Goal: Entertainment & Leisure: Consume media (video, audio)

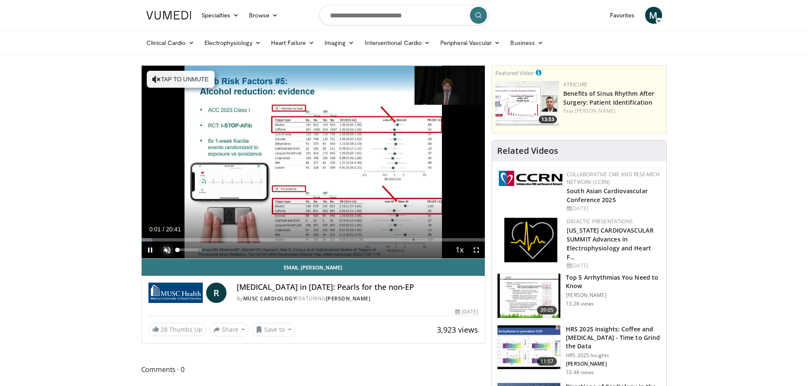
click at [165, 250] on span "Video Player" at bounding box center [167, 250] width 17 height 17
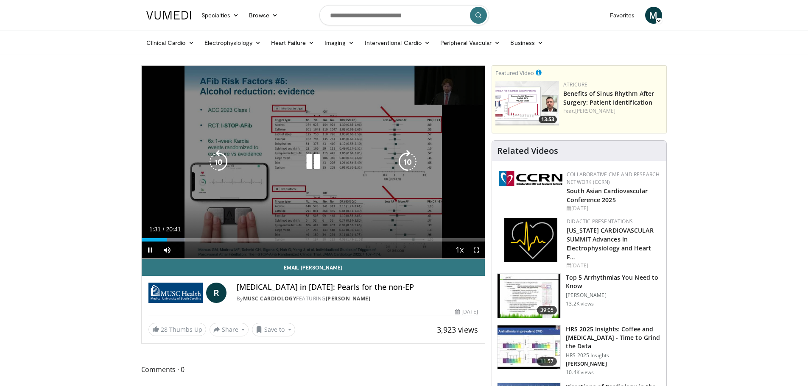
click at [409, 162] on icon "Video Player" at bounding box center [408, 162] width 24 height 24
click at [407, 162] on icon "Video Player" at bounding box center [408, 162] width 24 height 24
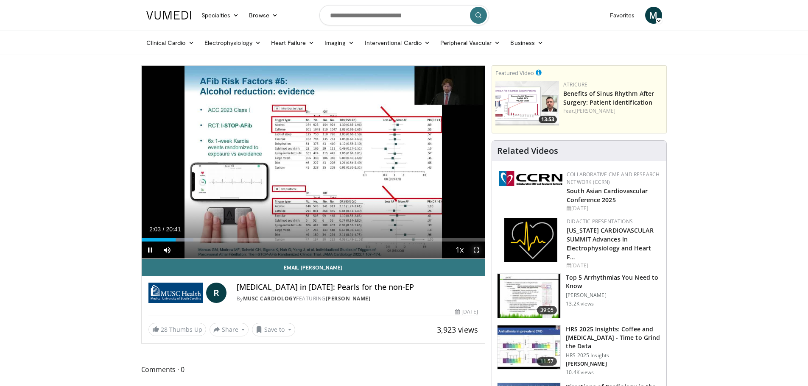
click at [478, 246] on span "Video Player" at bounding box center [476, 250] width 17 height 17
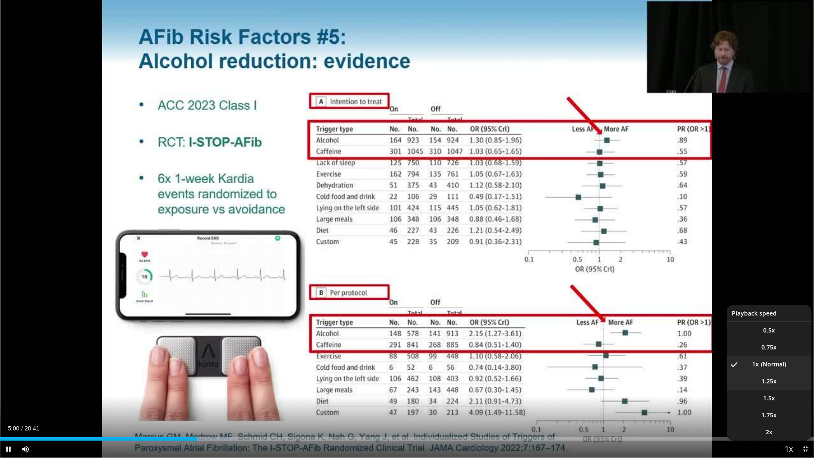
click at [772, 382] on span "1.25x" at bounding box center [769, 381] width 15 height 8
click at [777, 386] on li "1.5x" at bounding box center [769, 398] width 85 height 17
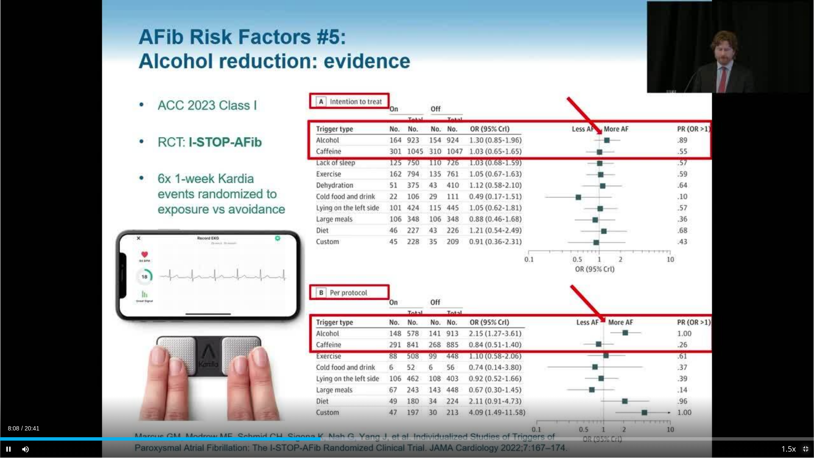
click at [807, 386] on span "Video Player" at bounding box center [805, 449] width 17 height 17
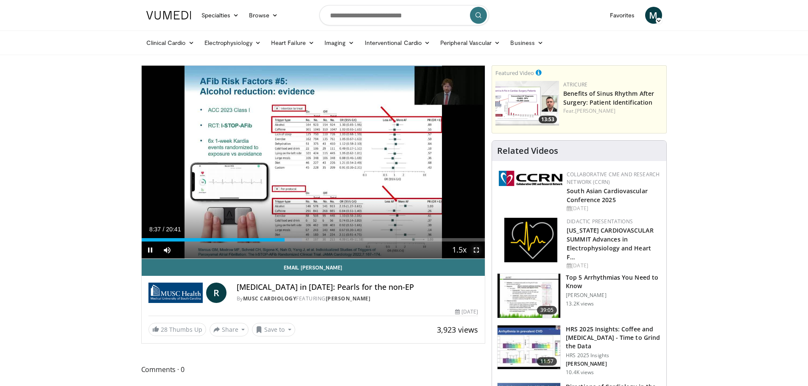
click at [477, 249] on span "Video Player" at bounding box center [476, 250] width 17 height 17
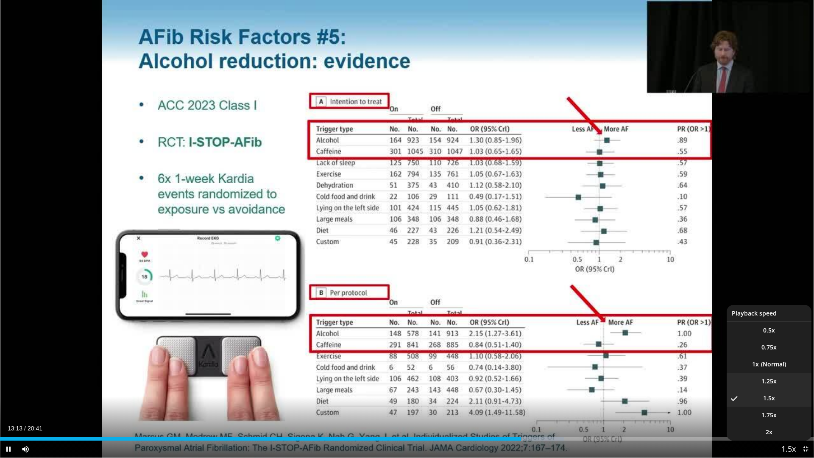
click at [776, 380] on span "1.25x" at bounding box center [769, 381] width 15 height 8
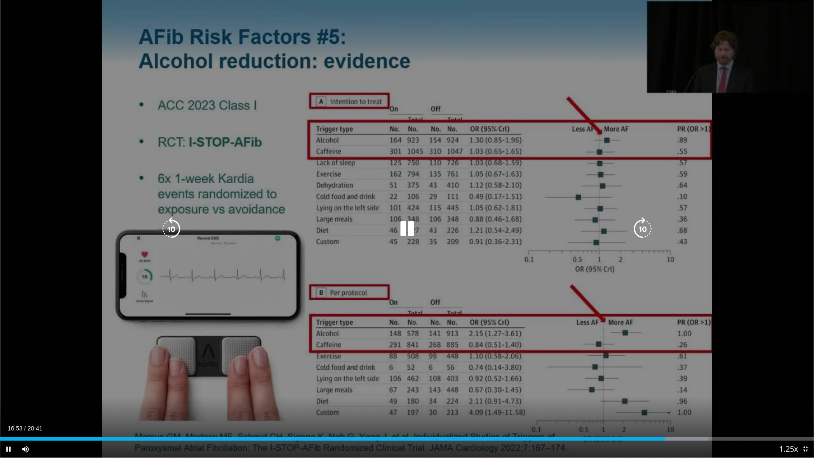
click at [168, 227] on icon "Video Player" at bounding box center [171, 229] width 24 height 24
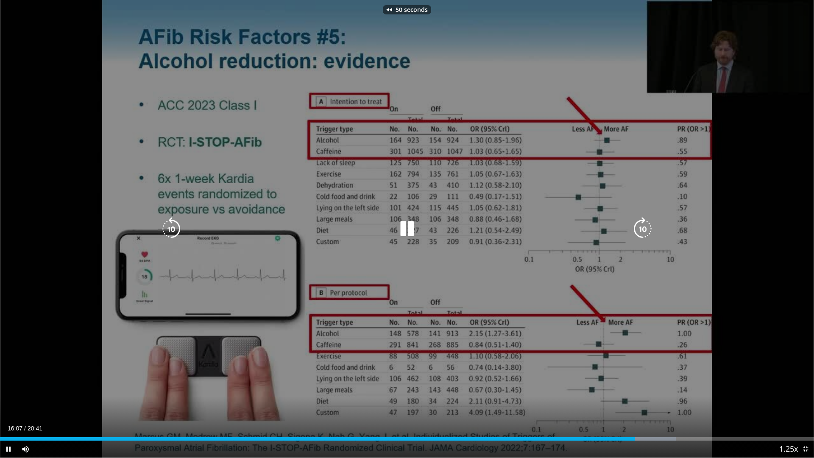
click at [411, 235] on icon "Video Player" at bounding box center [407, 229] width 24 height 24
click at [757, 298] on div "50 seconds Tap to unmute" at bounding box center [407, 229] width 814 height 458
click at [403, 229] on icon "Video Player" at bounding box center [407, 229] width 24 height 24
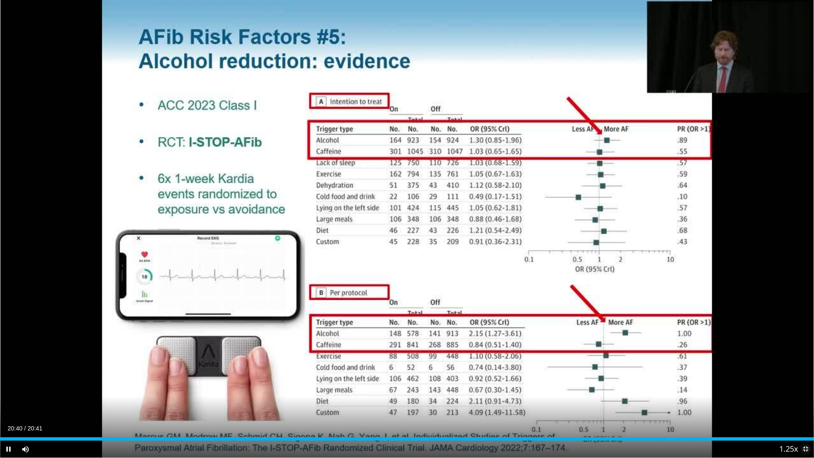
click at [805, 386] on span "Video Player" at bounding box center [805, 449] width 17 height 17
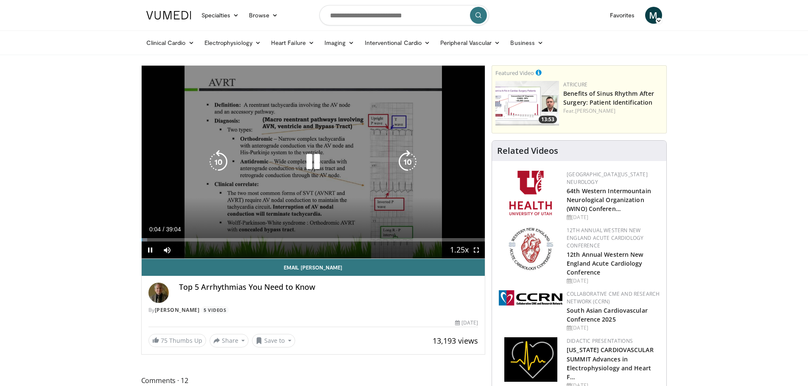
click at [316, 159] on icon "Video Player" at bounding box center [313, 162] width 24 height 24
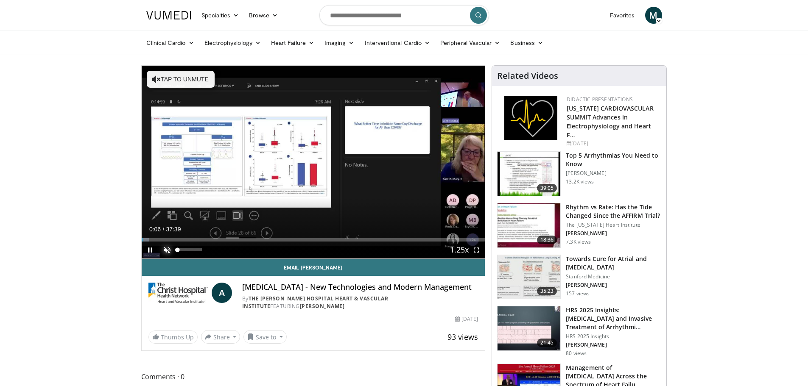
click at [164, 251] on span "Video Player" at bounding box center [167, 250] width 17 height 17
click at [477, 251] on span "Video Player" at bounding box center [476, 250] width 17 height 17
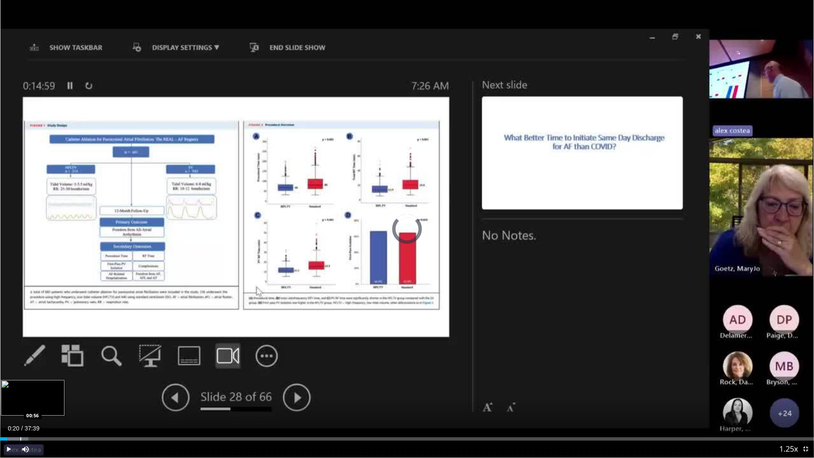
click at [20, 386] on div "Loaded : 3.51% 00:20 00:56" at bounding box center [407, 437] width 814 height 8
click at [30, 386] on div "Progress Bar" at bounding box center [30, 438] width 1 height 3
click at [39, 386] on div "Progress Bar" at bounding box center [39, 438] width 1 height 3
click at [45, 386] on div "Progress Bar" at bounding box center [45, 438] width 1 height 3
click at [59, 386] on div "Progress Bar" at bounding box center [59, 438] width 1 height 3
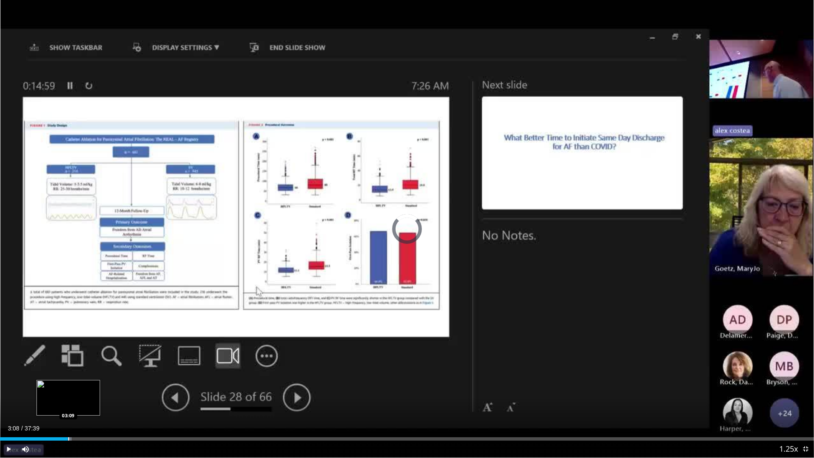
drag, startPoint x: 68, startPoint y: 439, endPoint x: 75, endPoint y: 439, distance: 6.8
click at [69, 386] on div "Loaded : 8.78% 03:08 03:09" at bounding box center [407, 438] width 814 height 3
click at [76, 386] on div "Progress Bar" at bounding box center [75, 438] width 1 height 3
click at [97, 386] on div "Progress Bar" at bounding box center [97, 438] width 1 height 3
drag, startPoint x: 109, startPoint y: 439, endPoint x: 113, endPoint y: 439, distance: 4.7
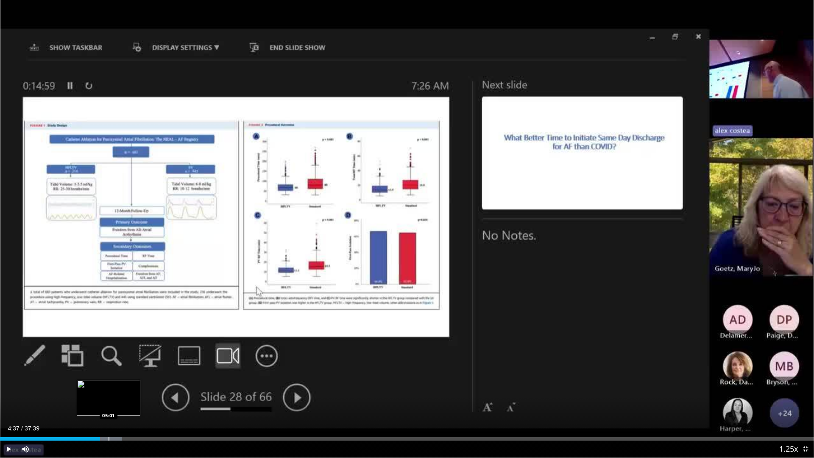
click at [109, 386] on div "Progress Bar" at bounding box center [109, 438] width 1 height 3
click at [120, 386] on div "Progress Bar" at bounding box center [120, 438] width 1 height 3
drag, startPoint x: 130, startPoint y: 439, endPoint x: 138, endPoint y: 439, distance: 8.5
click at [130, 386] on div "Progress Bar" at bounding box center [130, 438] width 1 height 3
click at [145, 386] on div "Progress Bar" at bounding box center [145, 438] width 1 height 3
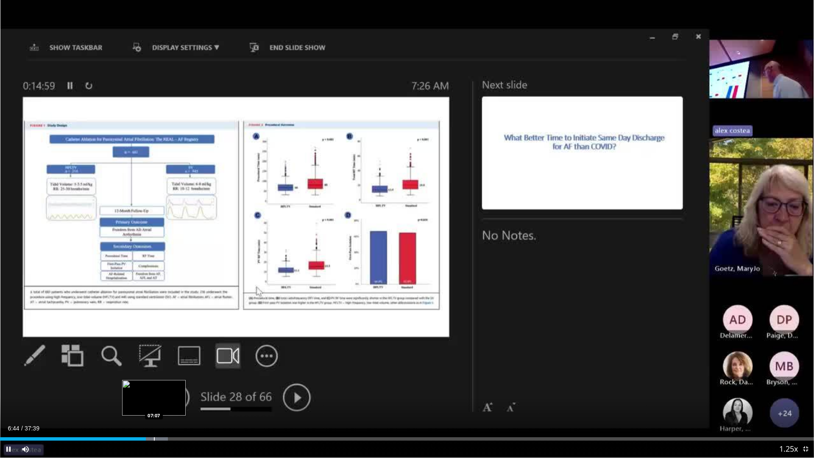
drag, startPoint x: 156, startPoint y: 437, endPoint x: 160, endPoint y: 437, distance: 4.3
click at [159, 386] on div "Loaded : 20.64% 06:45 07:07" at bounding box center [407, 437] width 814 height 8
click at [168, 386] on div "Progress Bar" at bounding box center [168, 438] width 1 height 3
click at [176, 386] on div "Progress Bar" at bounding box center [176, 438] width 1 height 3
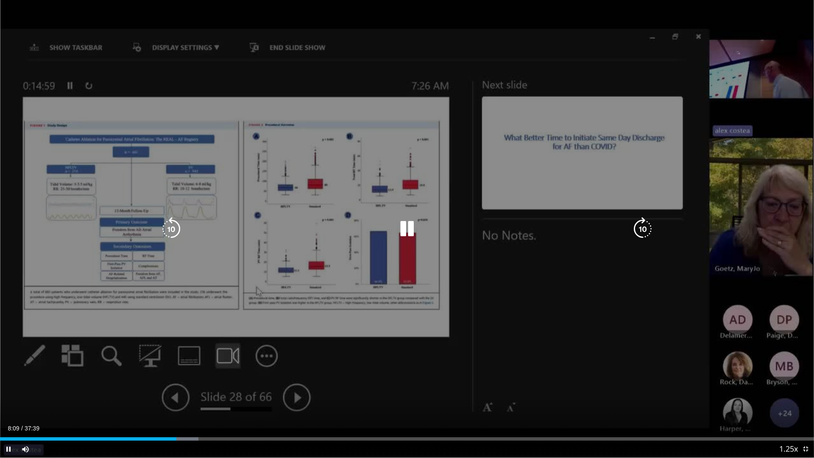
click at [190, 386] on div "10 seconds Tap to unmute" at bounding box center [407, 229] width 814 height 458
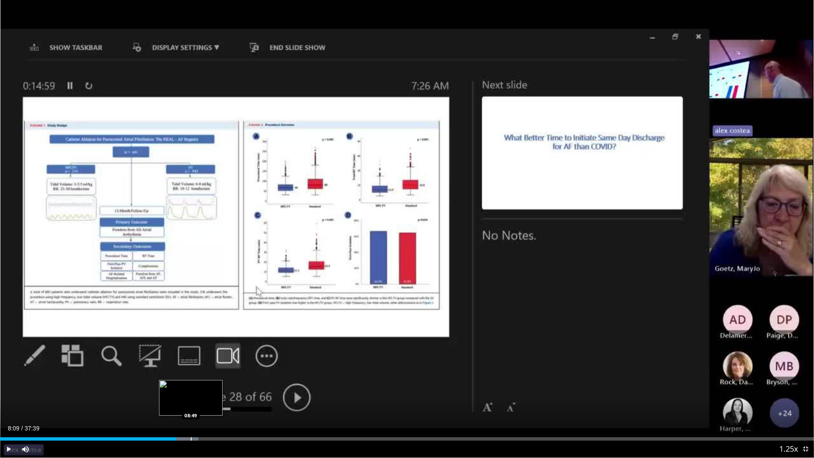
click at [191, 386] on div "Progress Bar" at bounding box center [191, 438] width 1 height 3
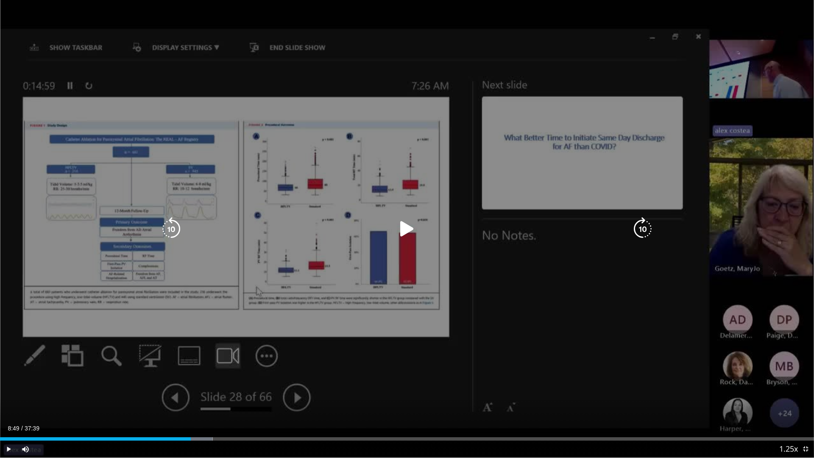
click at [264, 271] on div "10 seconds Tap to unmute" at bounding box center [407, 229] width 814 height 458
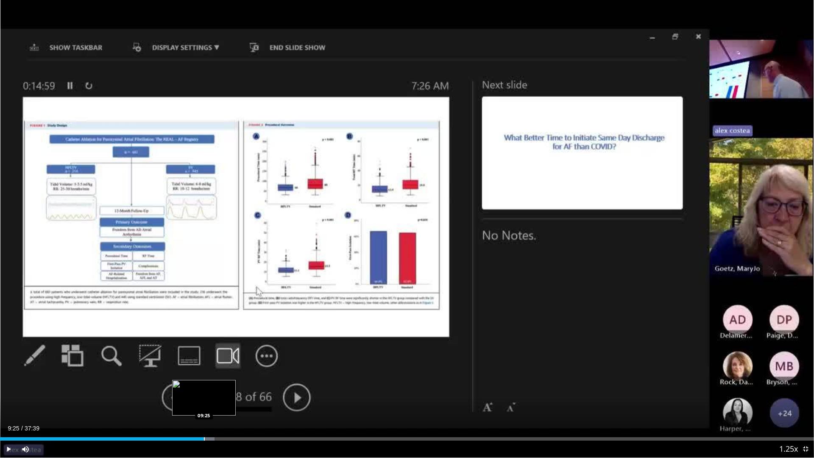
click at [204, 386] on div "Loaded : 26.34% 09:25 09:25" at bounding box center [407, 437] width 814 height 8
click at [220, 386] on div "Progress Bar" at bounding box center [220, 438] width 1 height 3
click at [239, 386] on div "Progress Bar" at bounding box center [239, 438] width 1 height 3
click at [268, 386] on div "10 seconds Tap to unmute" at bounding box center [407, 229] width 814 height 458
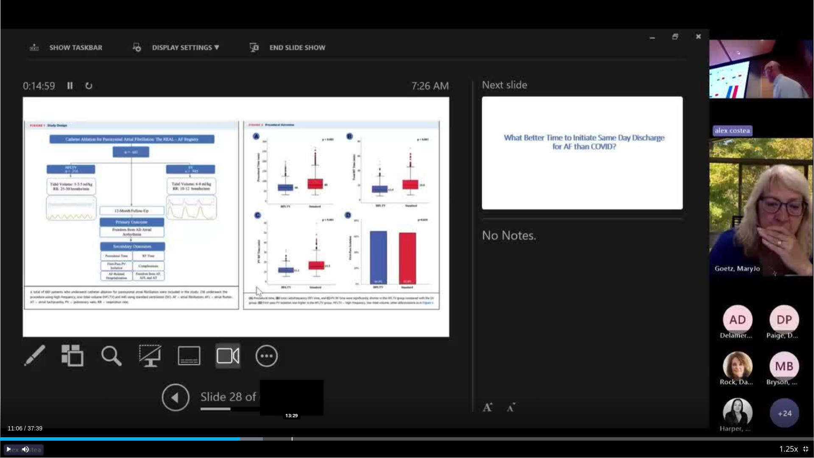
click at [292, 386] on div "Loaded : 32.31% 11:06 13:29" at bounding box center [407, 437] width 814 height 8
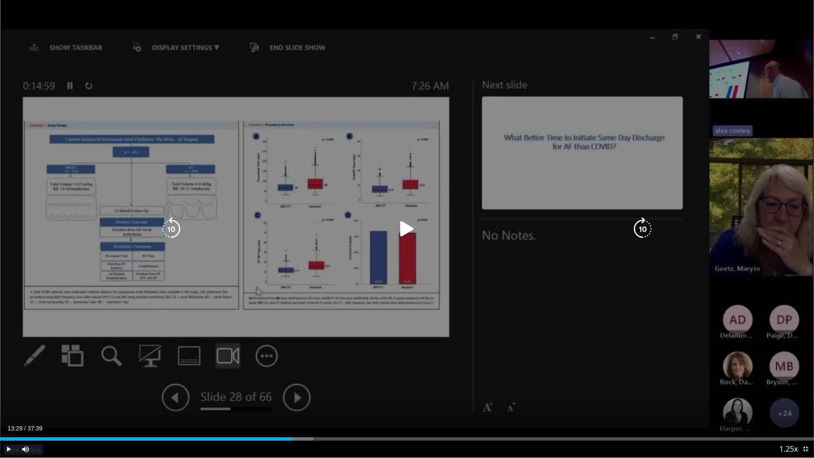
click at [378, 281] on div "10 seconds Tap to unmute" at bounding box center [407, 229] width 814 height 458
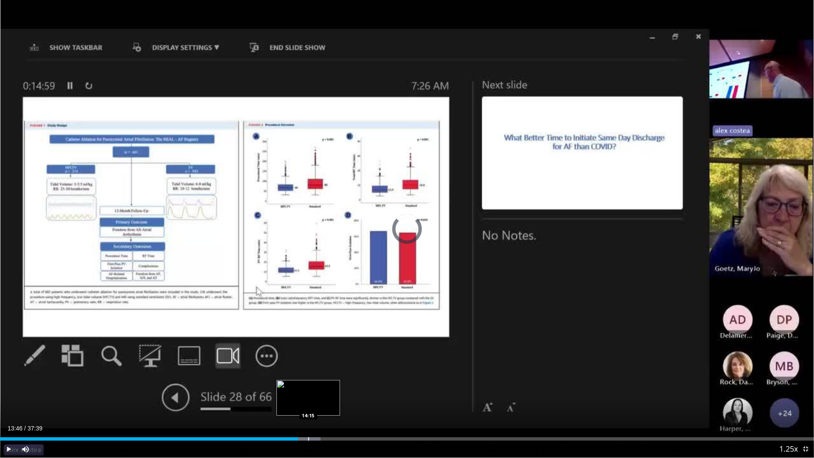
click at [308, 386] on div "Progress Bar" at bounding box center [305, 438] width 31 height 3
click at [316, 386] on div "Current Time 14:15 / Duration 37:39 Pause Skip Backward Skip Forward Mute Loade…" at bounding box center [407, 449] width 814 height 17
click at [327, 386] on div "Progress Bar" at bounding box center [326, 438] width 1 height 3
click at [343, 386] on div "Progress Bar" at bounding box center [343, 438] width 1 height 3
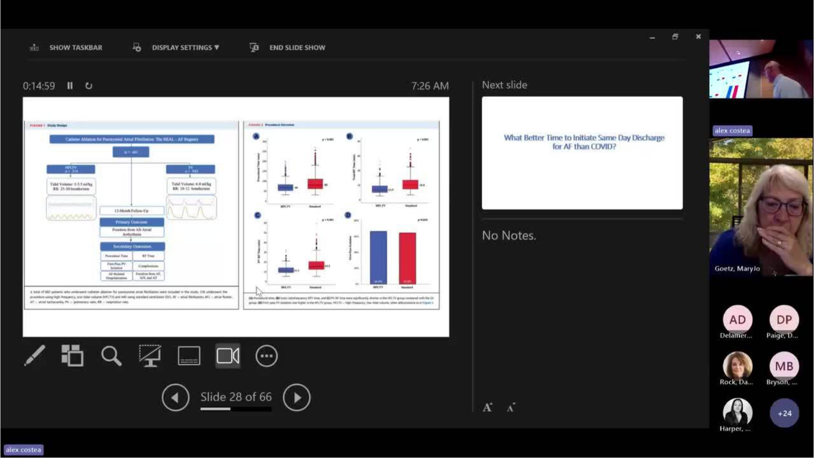
click at [364, 386] on div "10 seconds Tap to unmute" at bounding box center [407, 229] width 814 height 458
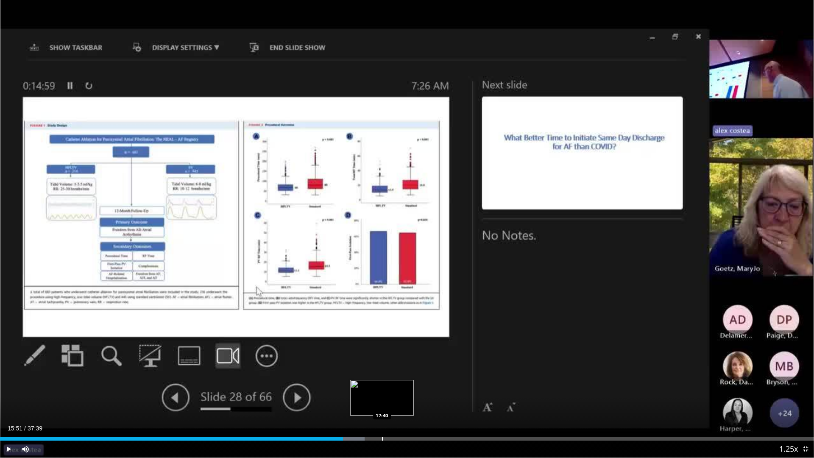
click at [382, 386] on div "Progress Bar" at bounding box center [382, 438] width 1 height 3
click at [395, 386] on div "Progress Bar" at bounding box center [395, 438] width 1 height 3
drag, startPoint x: 426, startPoint y: 440, endPoint x: 432, endPoint y: 440, distance: 6.0
click at [427, 386] on div "Progress Bar" at bounding box center [426, 438] width 1 height 3
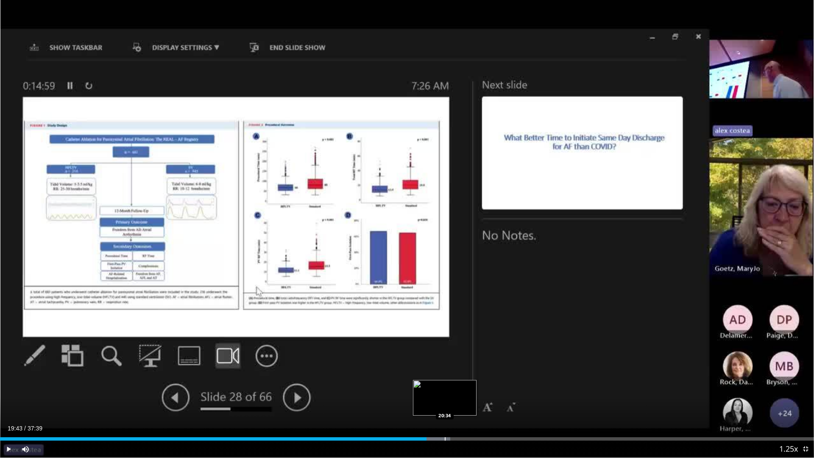
click at [443, 386] on div "Progress Bar" at bounding box center [437, 438] width 25 height 3
click at [464, 386] on div "Progress Bar" at bounding box center [464, 438] width 1 height 3
click at [498, 386] on div "Progress Bar" at bounding box center [498, 438] width 1 height 3
click at [523, 386] on div "Progress Bar" at bounding box center [522, 438] width 1 height 3
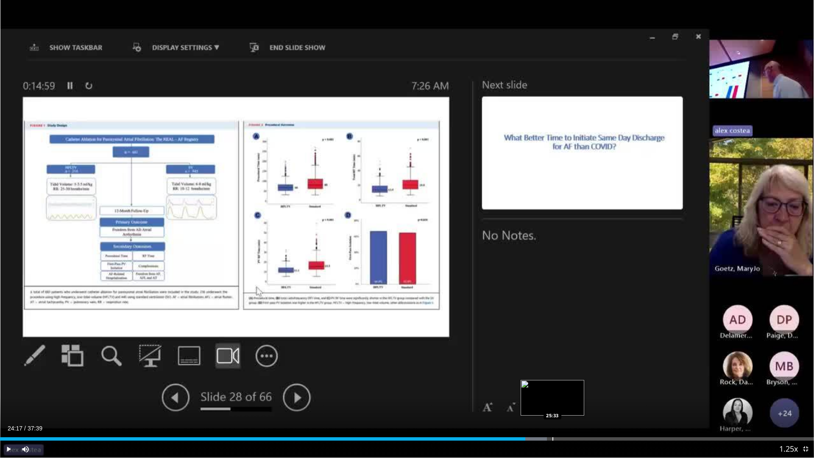
click at [554, 386] on div "Progress Bar" at bounding box center [553, 438] width 1 height 3
click at [589, 386] on div "Progress Bar" at bounding box center [589, 438] width 1 height 3
click at [625, 386] on div "Progress Bar" at bounding box center [624, 438] width 1 height 3
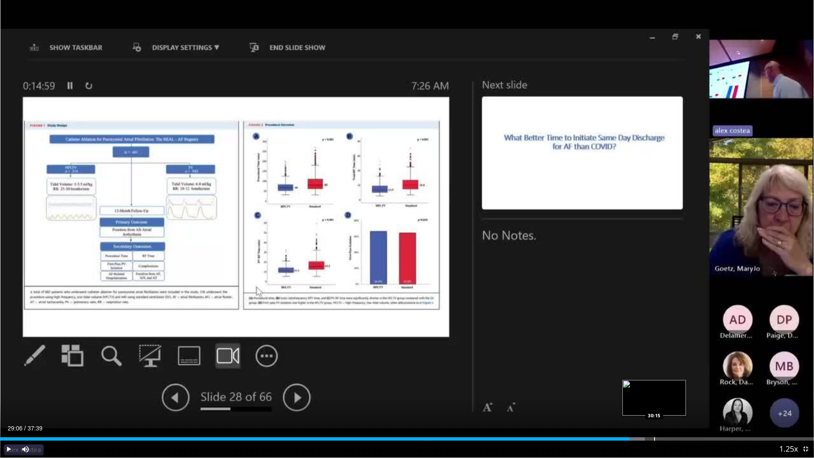
click at [654, 386] on div "Progress Bar" at bounding box center [654, 438] width 1 height 3
click at [682, 386] on div "Progress Bar" at bounding box center [682, 438] width 1 height 3
drag, startPoint x: 700, startPoint y: 437, endPoint x: 705, endPoint y: 437, distance: 4.7
click at [701, 386] on div "Loaded : 84.99% 31:30 32:13" at bounding box center [407, 438] width 814 height 3
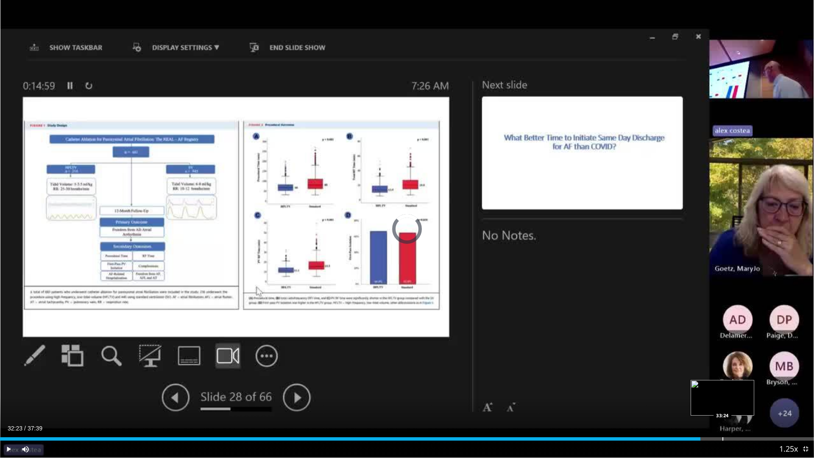
click at [724, 386] on div "Loaded : 0.00% 32:23 33:24" at bounding box center [407, 438] width 814 height 3
click at [808, 386] on span "Video Player" at bounding box center [805, 449] width 17 height 17
